Goal: Information Seeking & Learning: Check status

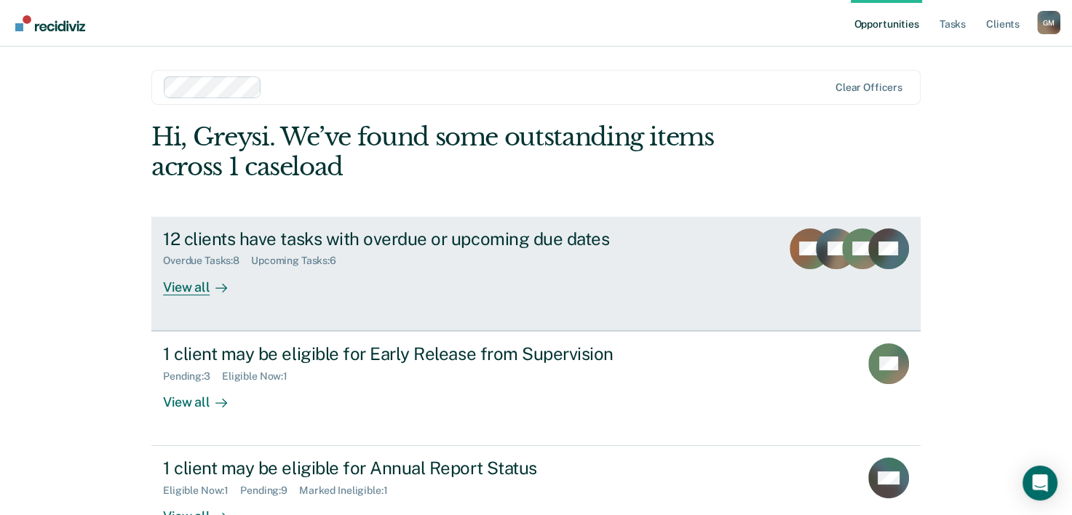
scroll to position [44, 0]
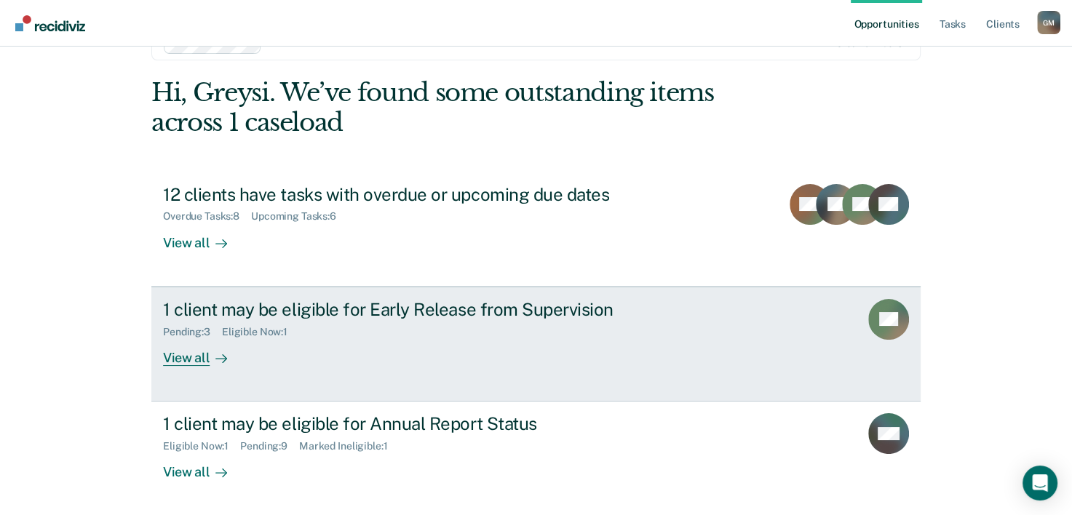
click at [277, 304] on div "1 client may be eligible for Early Release from Supervision" at bounding box center [418, 309] width 511 height 21
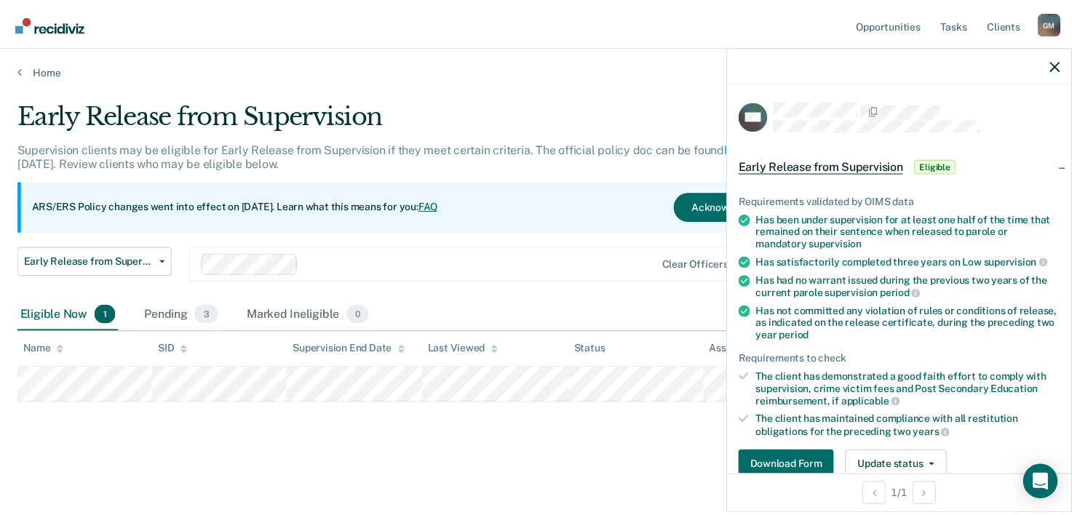
scroll to position [267, 0]
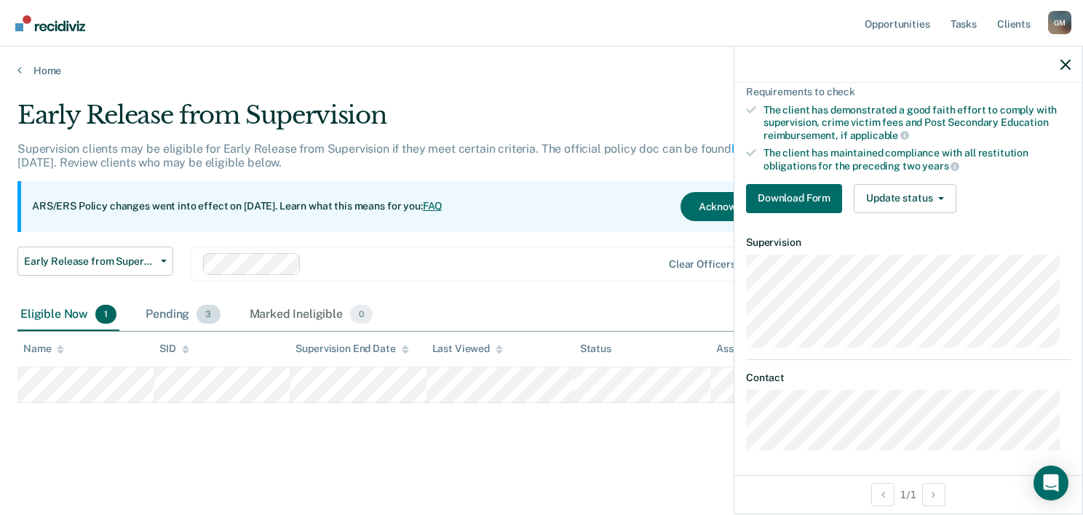
click at [189, 321] on div "Pending 3" at bounding box center [183, 315] width 80 height 32
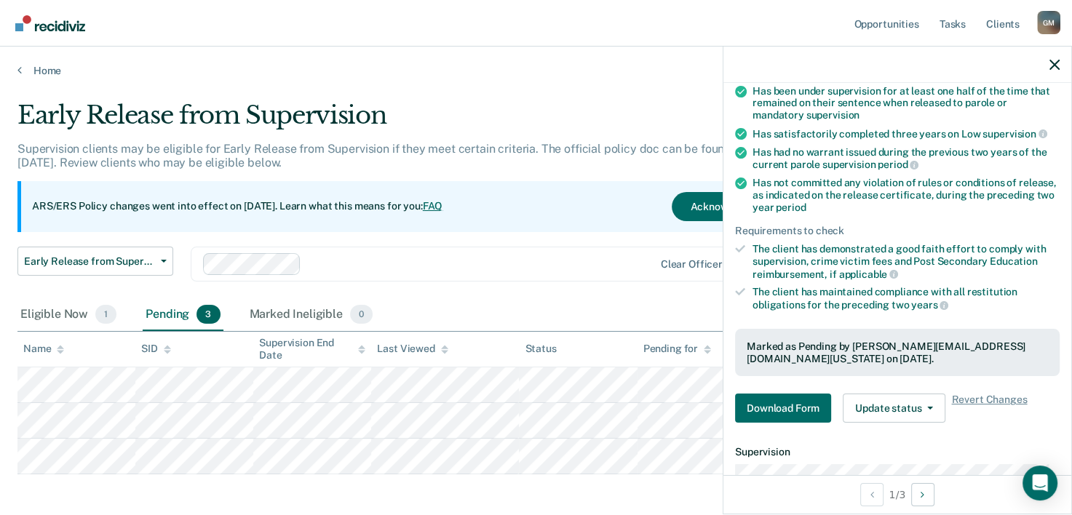
scroll to position [291, 0]
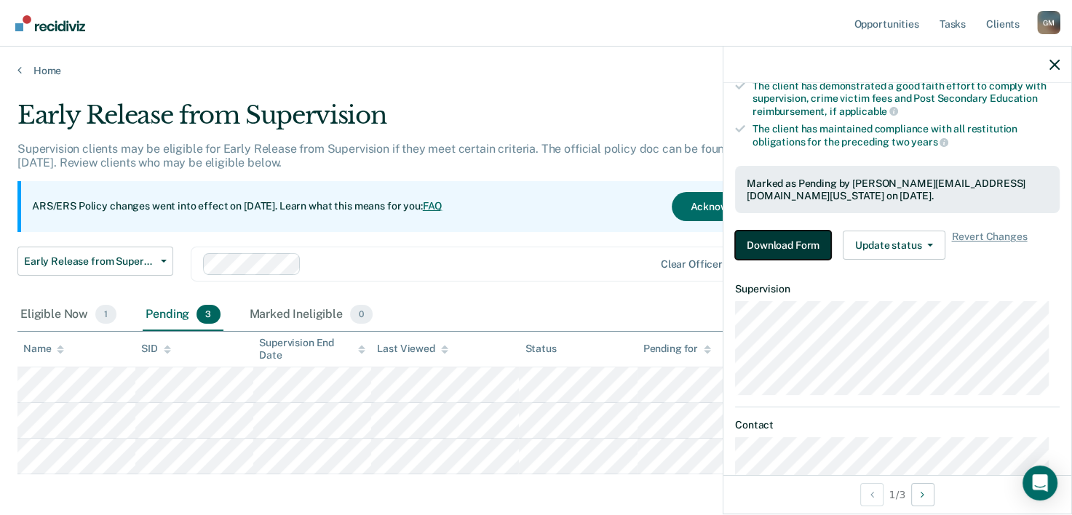
click at [801, 243] on button "Download Form" at bounding box center [783, 245] width 96 height 29
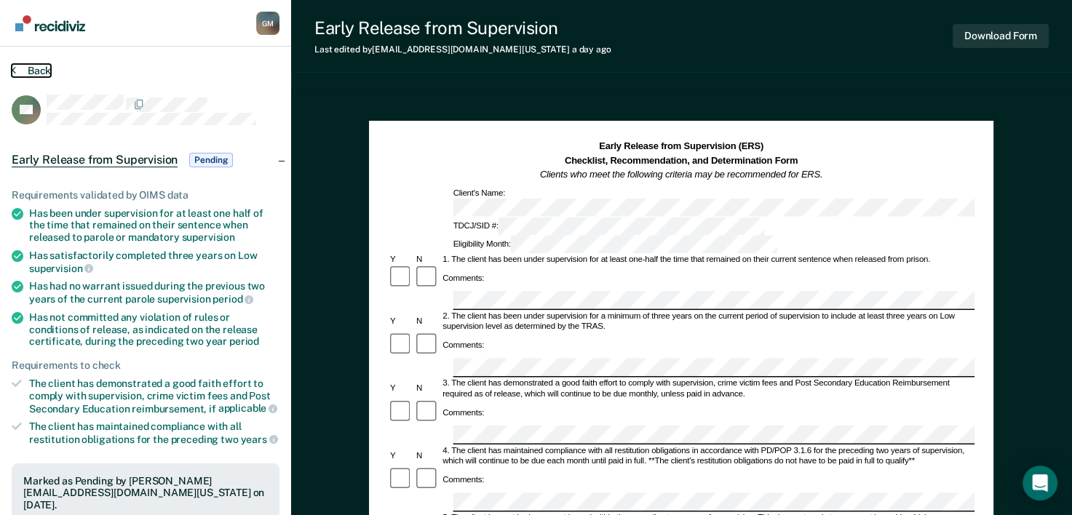
click at [32, 68] on button "Back" at bounding box center [31, 70] width 39 height 13
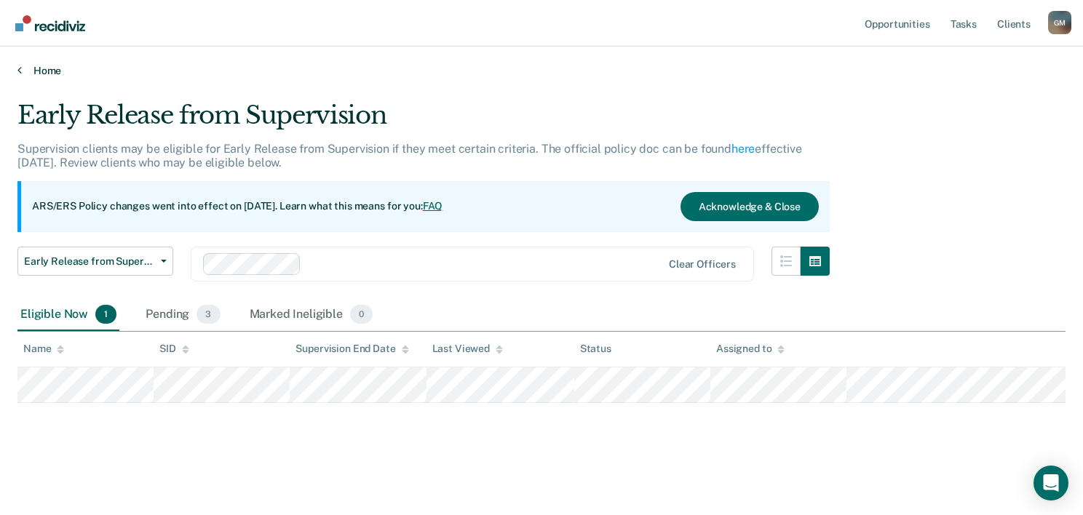
click at [41, 73] on link "Home" at bounding box center [541, 70] width 1048 height 13
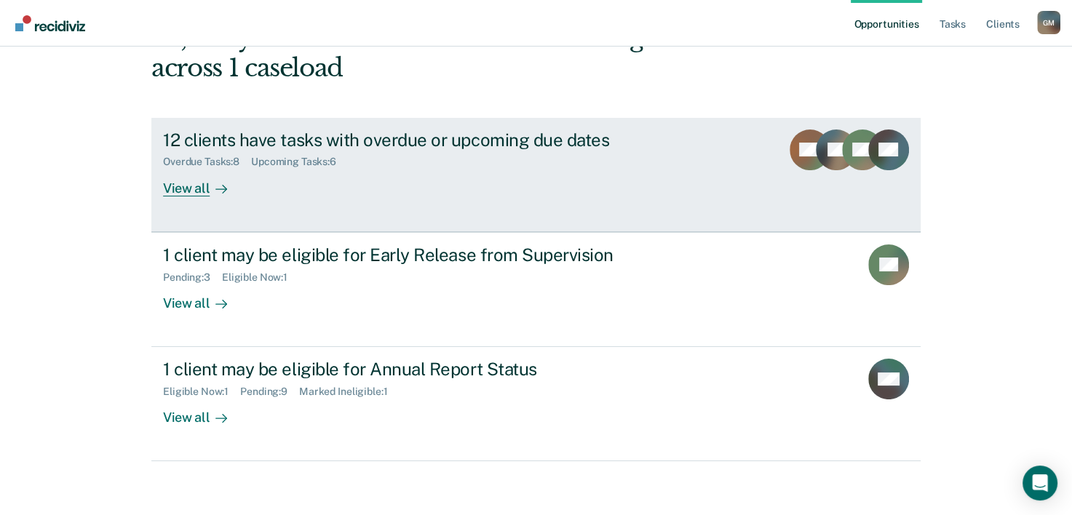
scroll to position [103, 0]
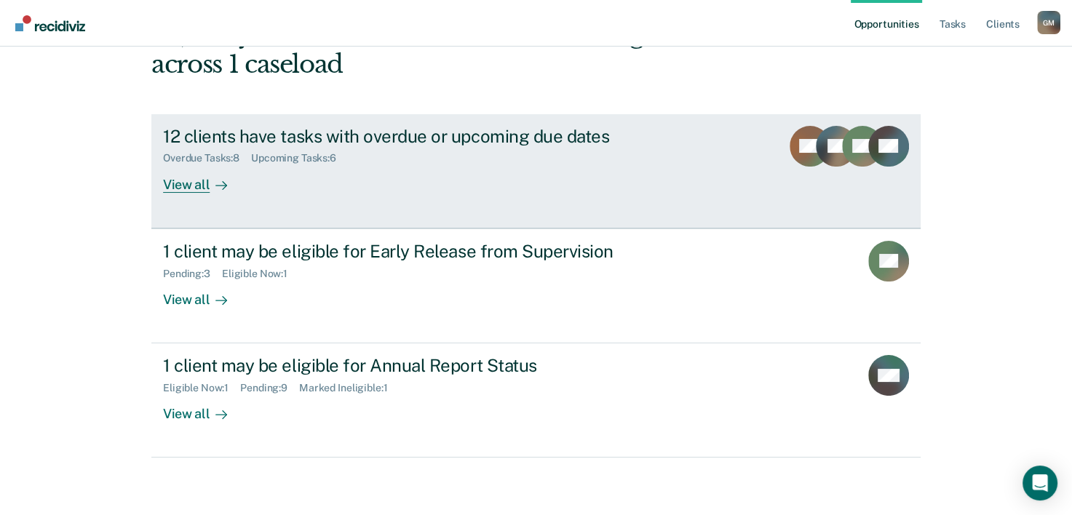
click at [643, 148] on div "Overdue Tasks : 8 Upcoming Tasks : 6" at bounding box center [418, 155] width 511 height 18
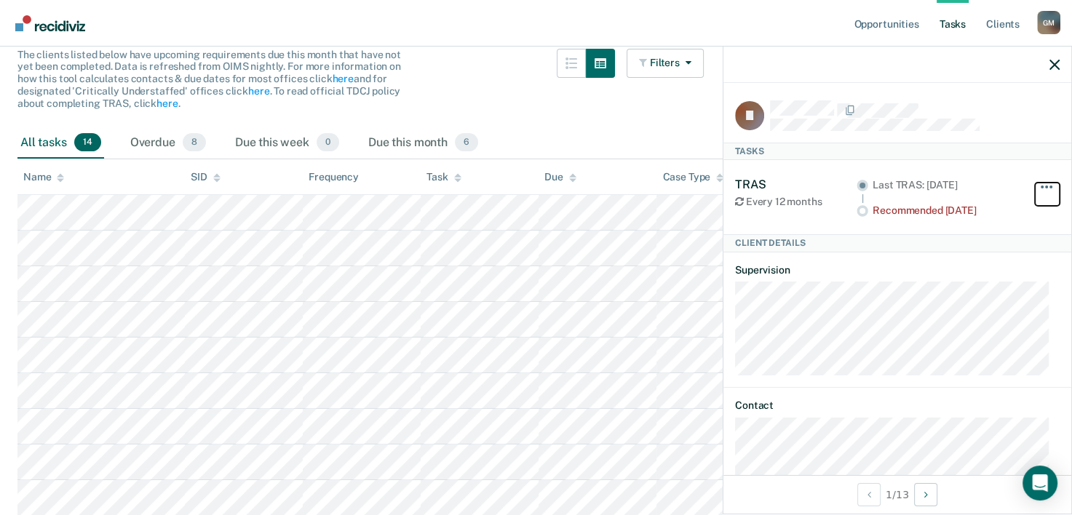
click at [1045, 188] on button "button" at bounding box center [1047, 194] width 25 height 23
click at [681, 114] on div "Filters Contact Type Collateral Contact 0 ONLY Home Contact, Sch. 0 ONLY Home C…" at bounding box center [665, 88] width 77 height 79
click at [1057, 58] on button "button" at bounding box center [1055, 64] width 10 height 12
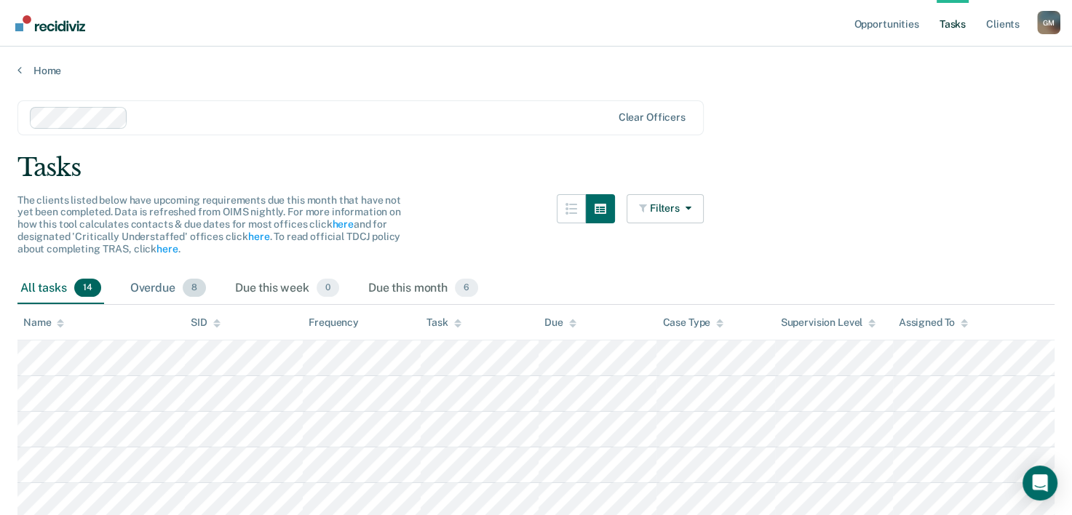
click at [157, 280] on div "Overdue 8" at bounding box center [168, 289] width 82 height 32
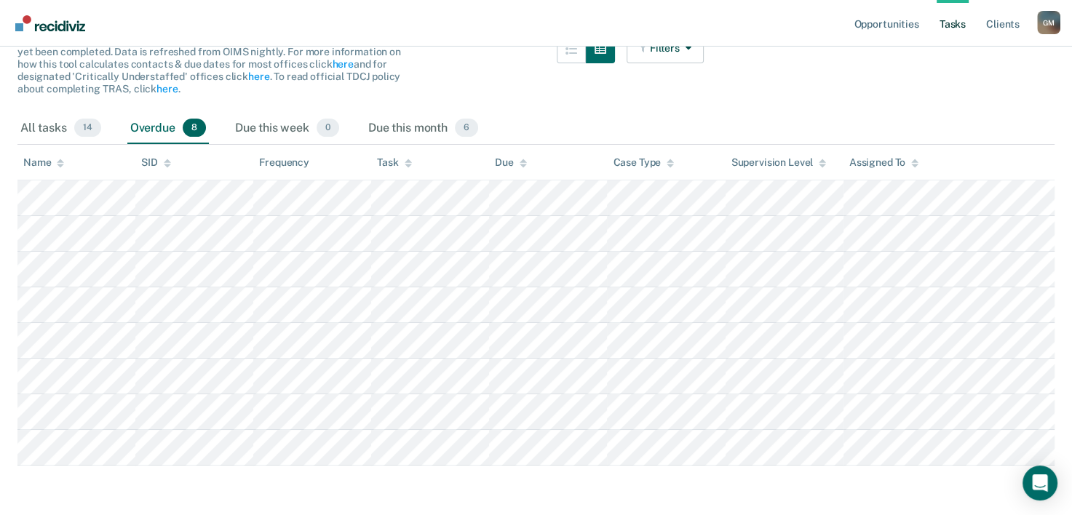
scroll to position [167, 0]
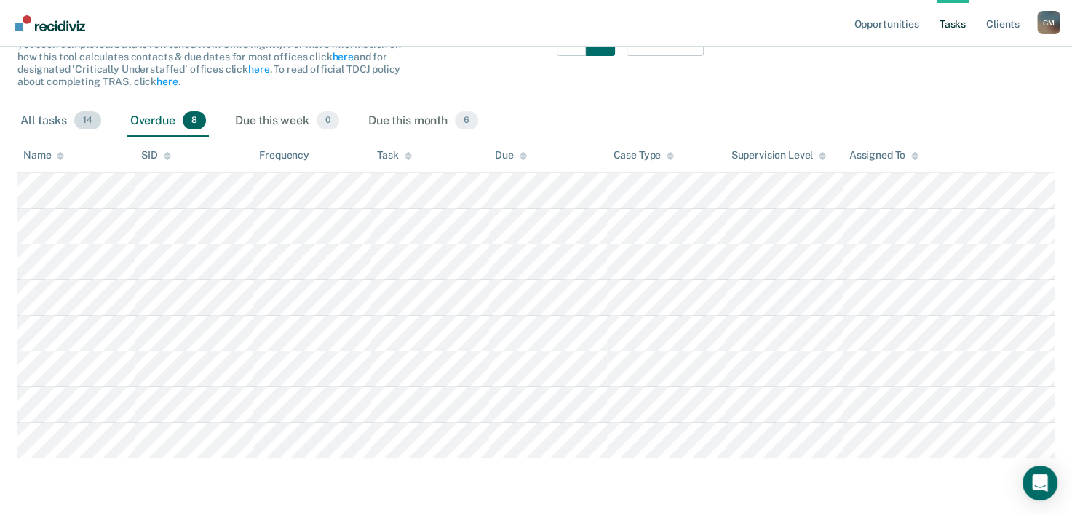
click at [70, 121] on div "All tasks 14" at bounding box center [60, 122] width 87 height 32
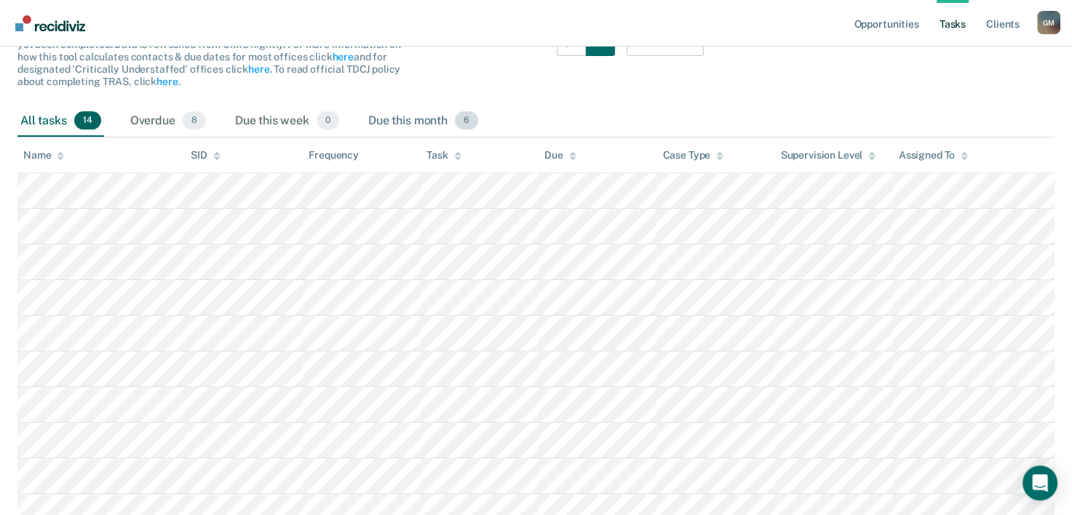
click at [448, 125] on div "Due this month 6" at bounding box center [423, 122] width 116 height 32
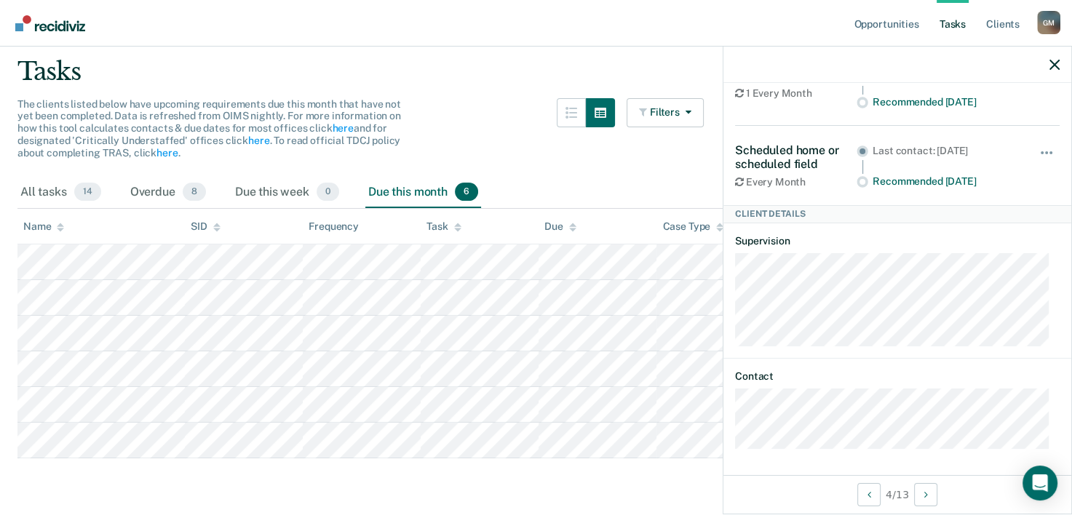
scroll to position [37, 0]
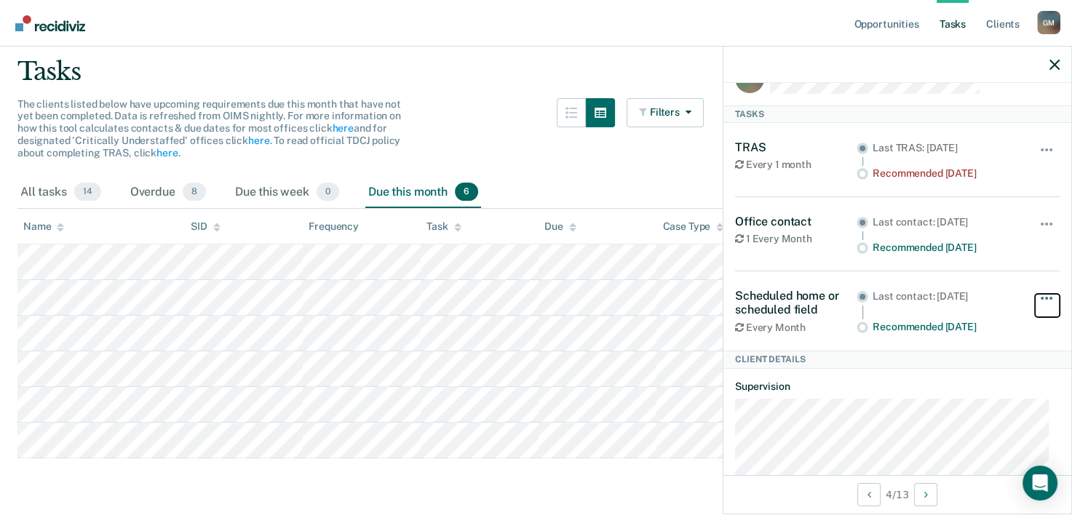
click at [1036, 302] on button "button" at bounding box center [1047, 305] width 25 height 23
click at [964, 424] on article "NH Tasks TRAS Every 1 month Last TRAS: May 13, 2025 Recommended 3 months ago Hi…" at bounding box center [897, 328] width 325 height 531
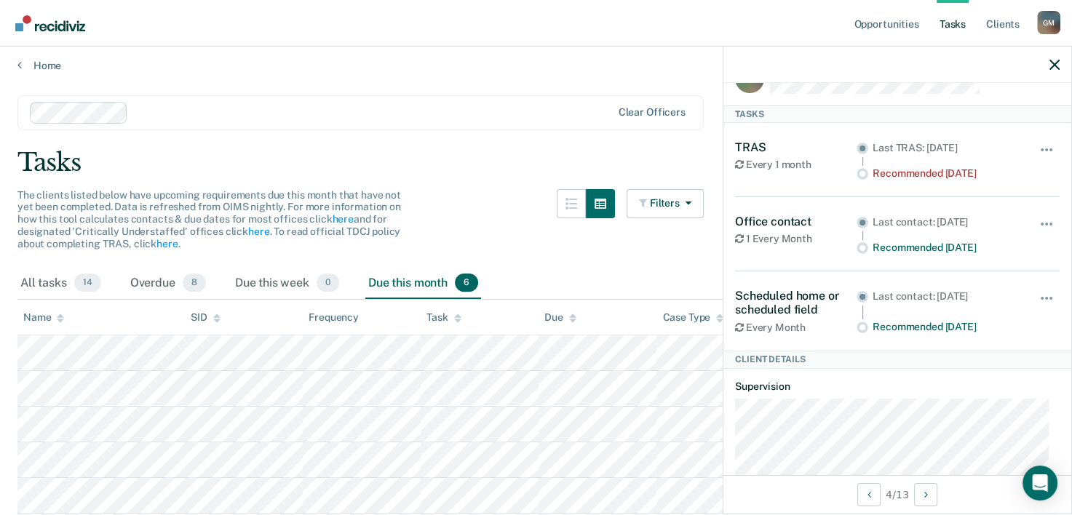
scroll to position [0, 0]
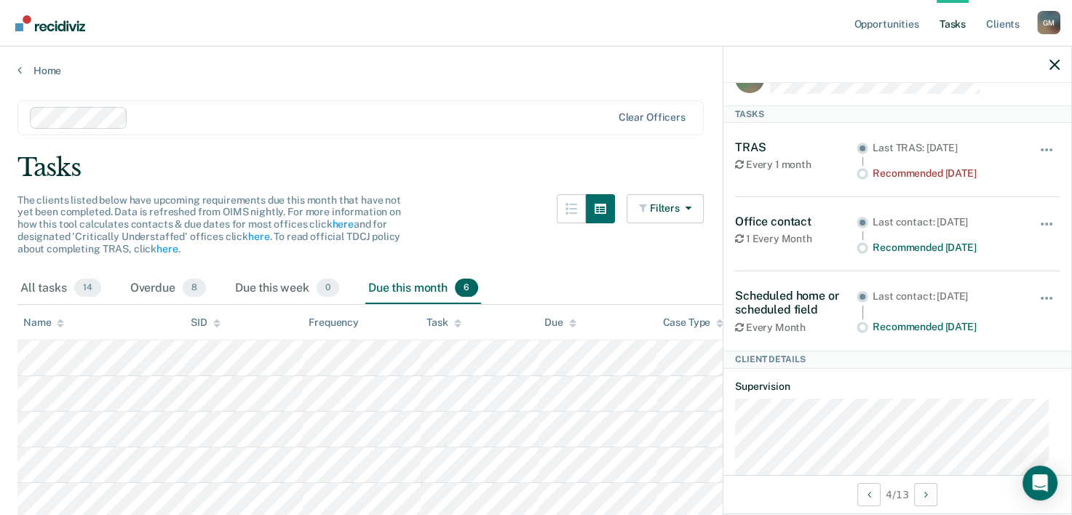
click at [249, 159] on div "Tasks" at bounding box center [535, 168] width 1037 height 30
click at [306, 55] on div "Home" at bounding box center [536, 62] width 1072 height 31
